Goal: Information Seeking & Learning: Learn about a topic

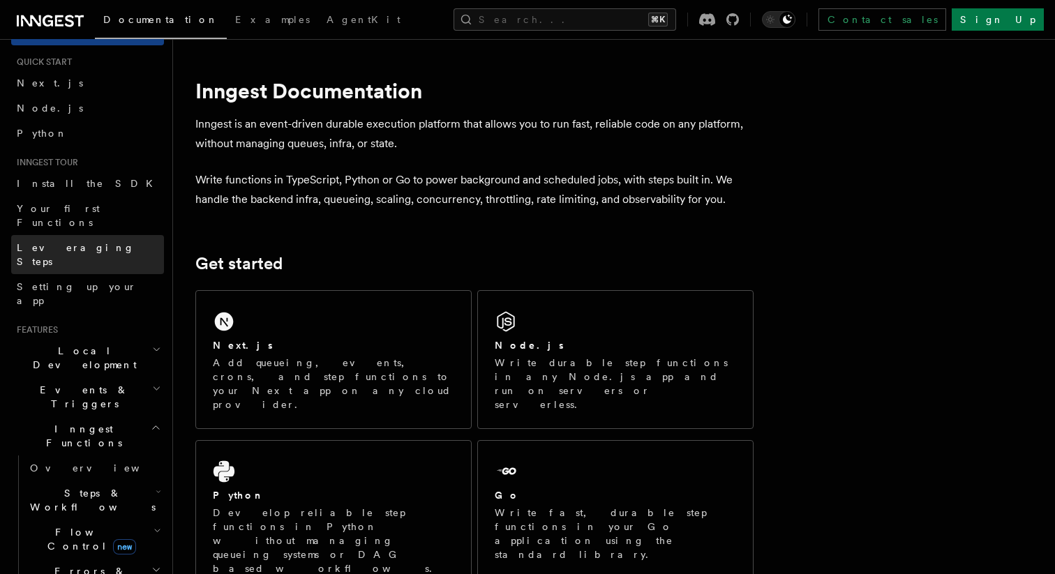
scroll to position [13, 0]
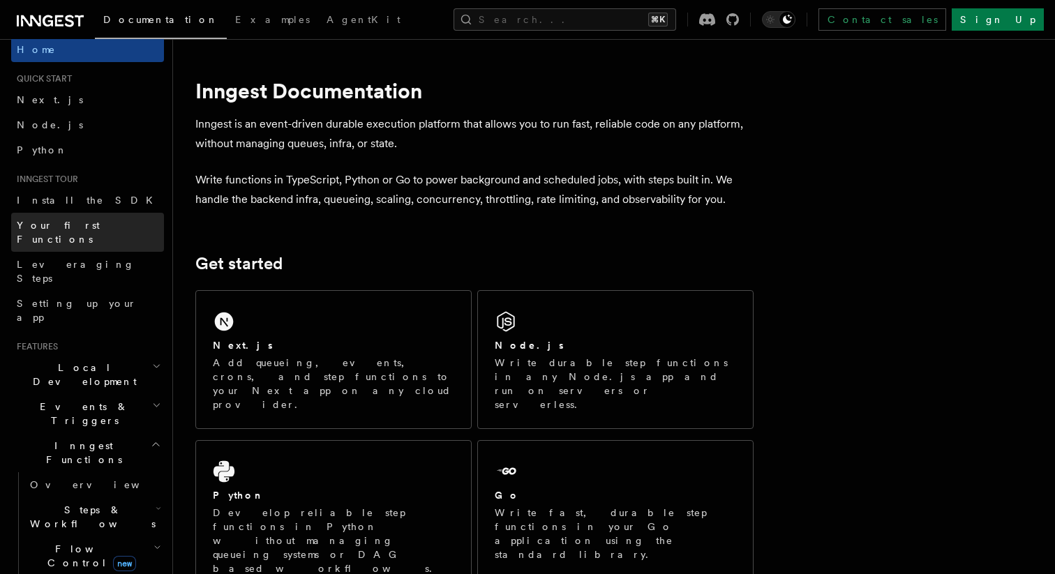
click at [98, 229] on span "Your first Functions" at bounding box center [58, 232] width 83 height 25
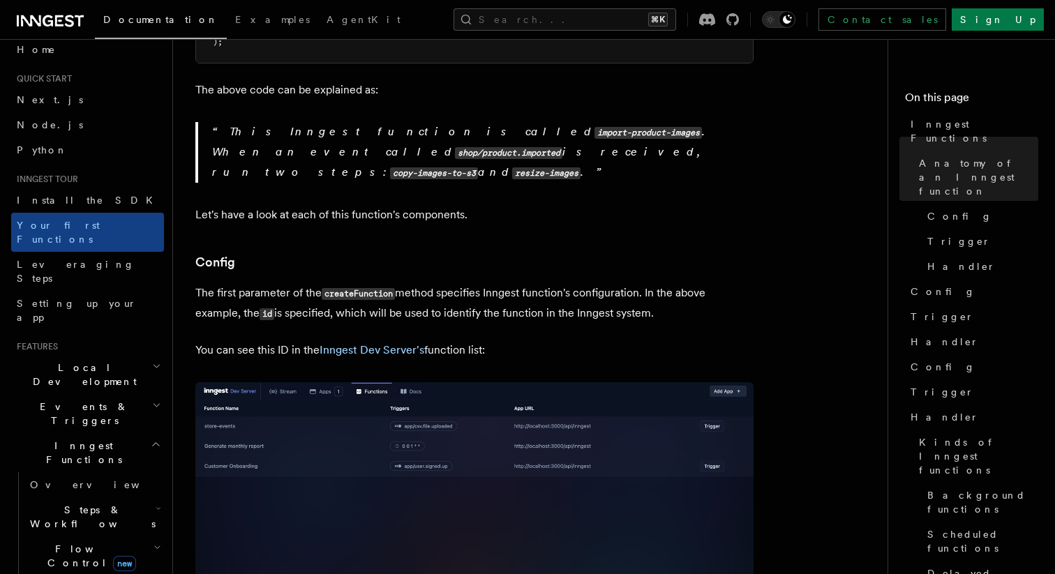
scroll to position [637, 0]
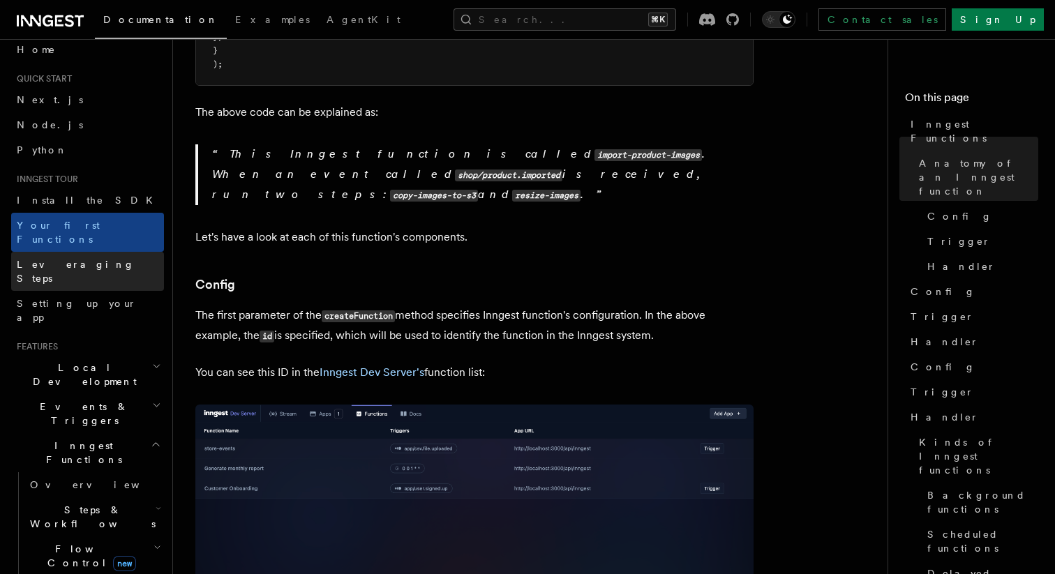
click at [77, 259] on span "Leveraging Steps" at bounding box center [76, 271] width 118 height 25
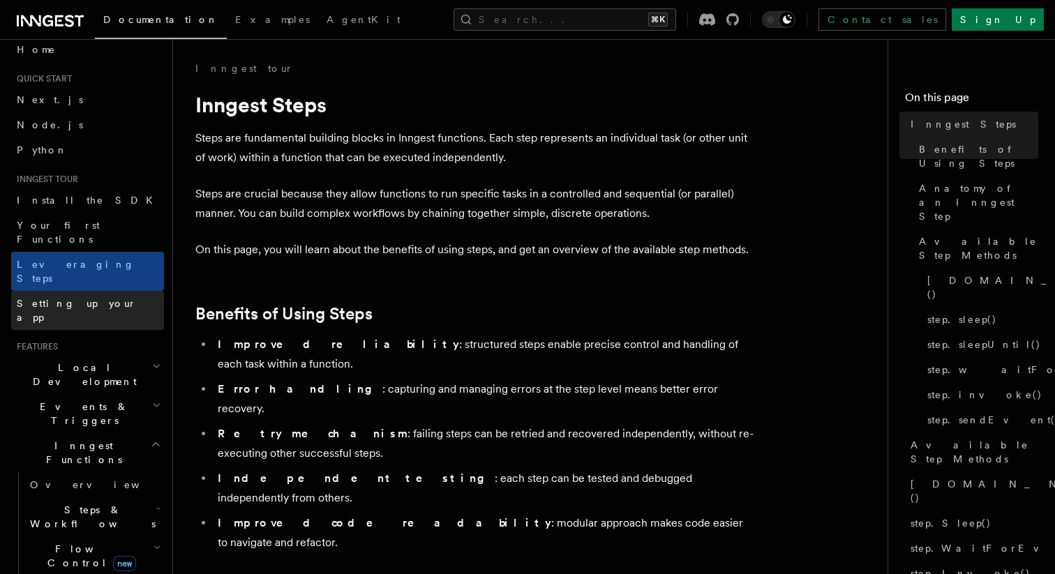
click at [84, 298] on span "Setting up your app" at bounding box center [77, 310] width 120 height 25
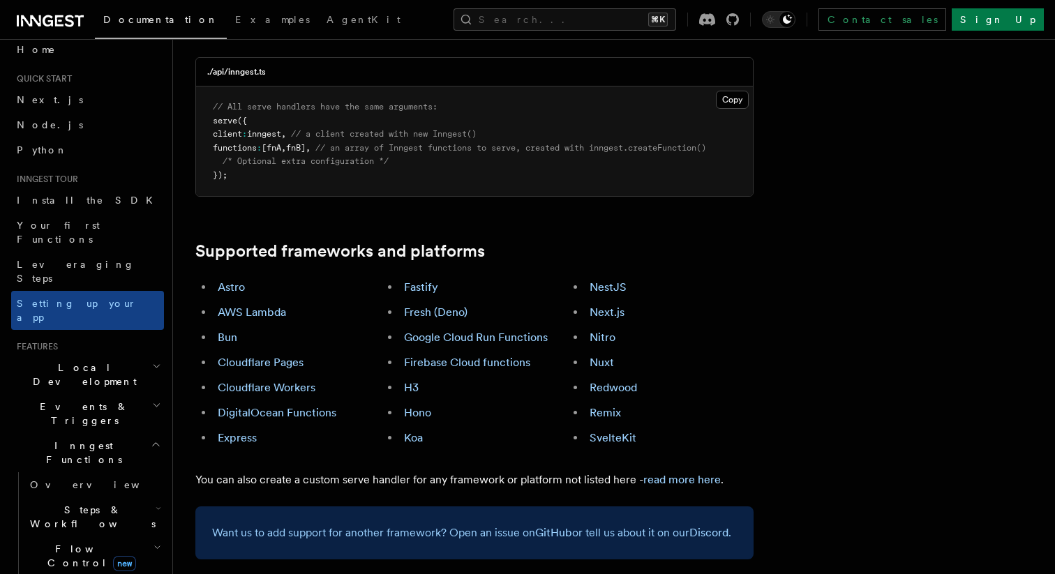
scroll to position [686, 0]
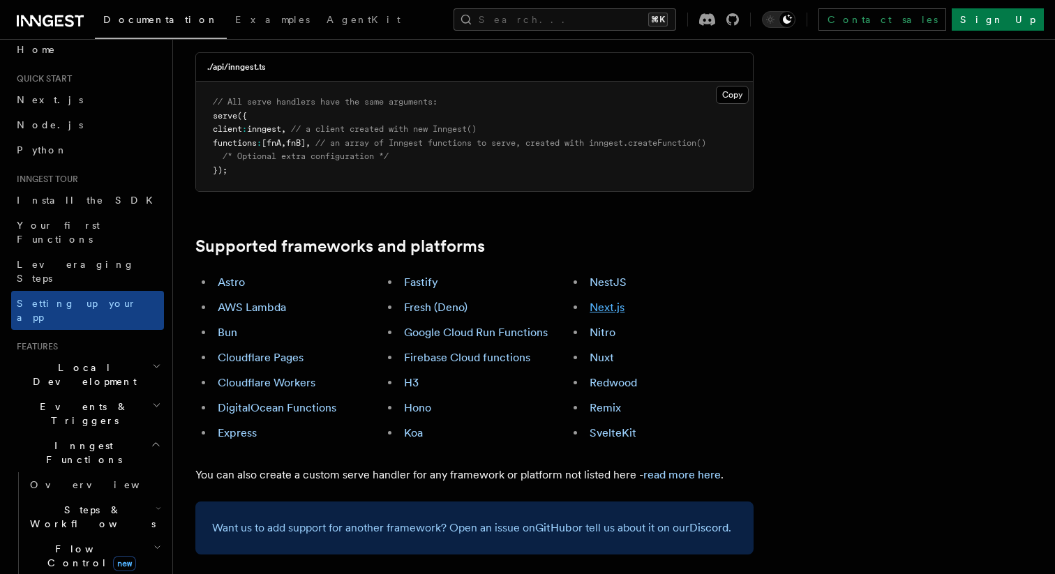
click at [616, 301] on link "Next.js" at bounding box center [607, 307] width 35 height 13
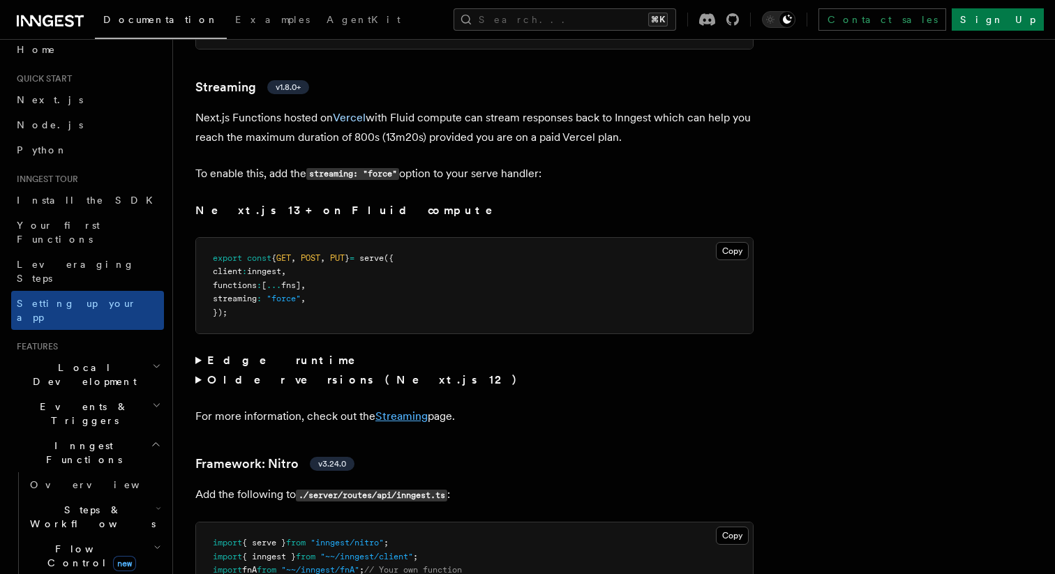
scroll to position [8864, 0]
click at [396, 410] on link "Streaming" at bounding box center [401, 416] width 52 height 13
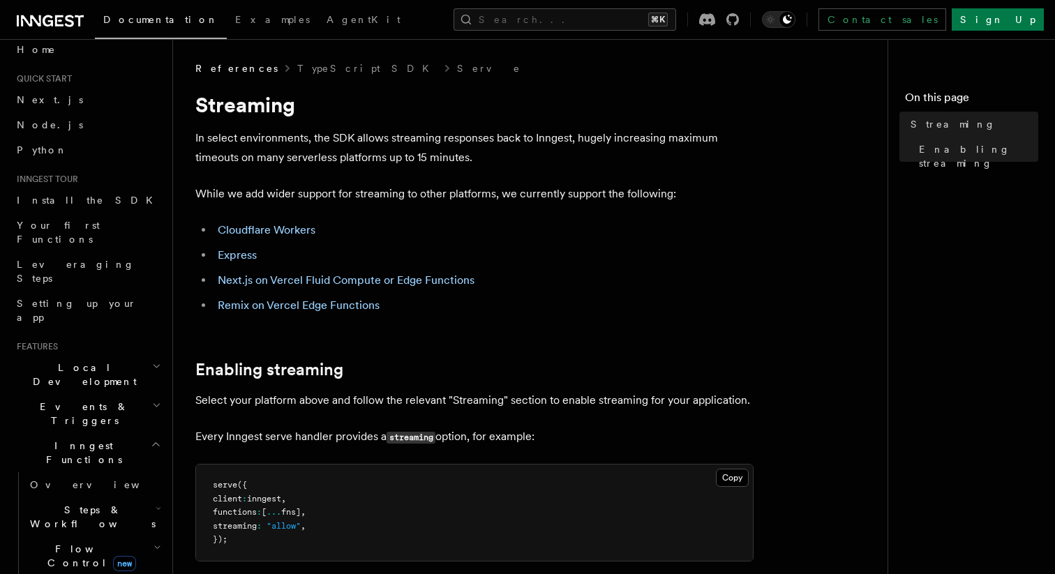
click at [45, 24] on icon at bounding box center [48, 20] width 10 height 11
